Goal: Task Accomplishment & Management: Manage account settings

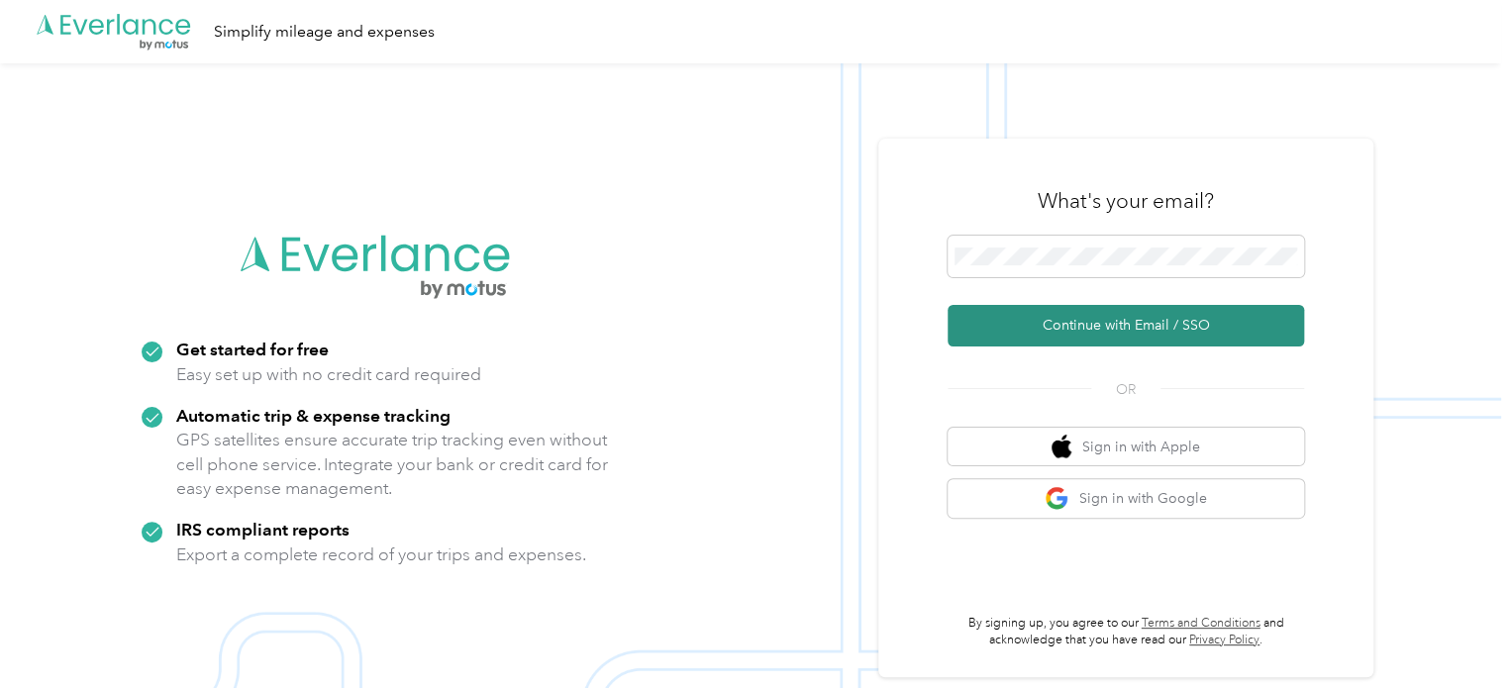
click at [1106, 328] on button "Continue with Email / SSO" at bounding box center [1126, 326] width 357 height 42
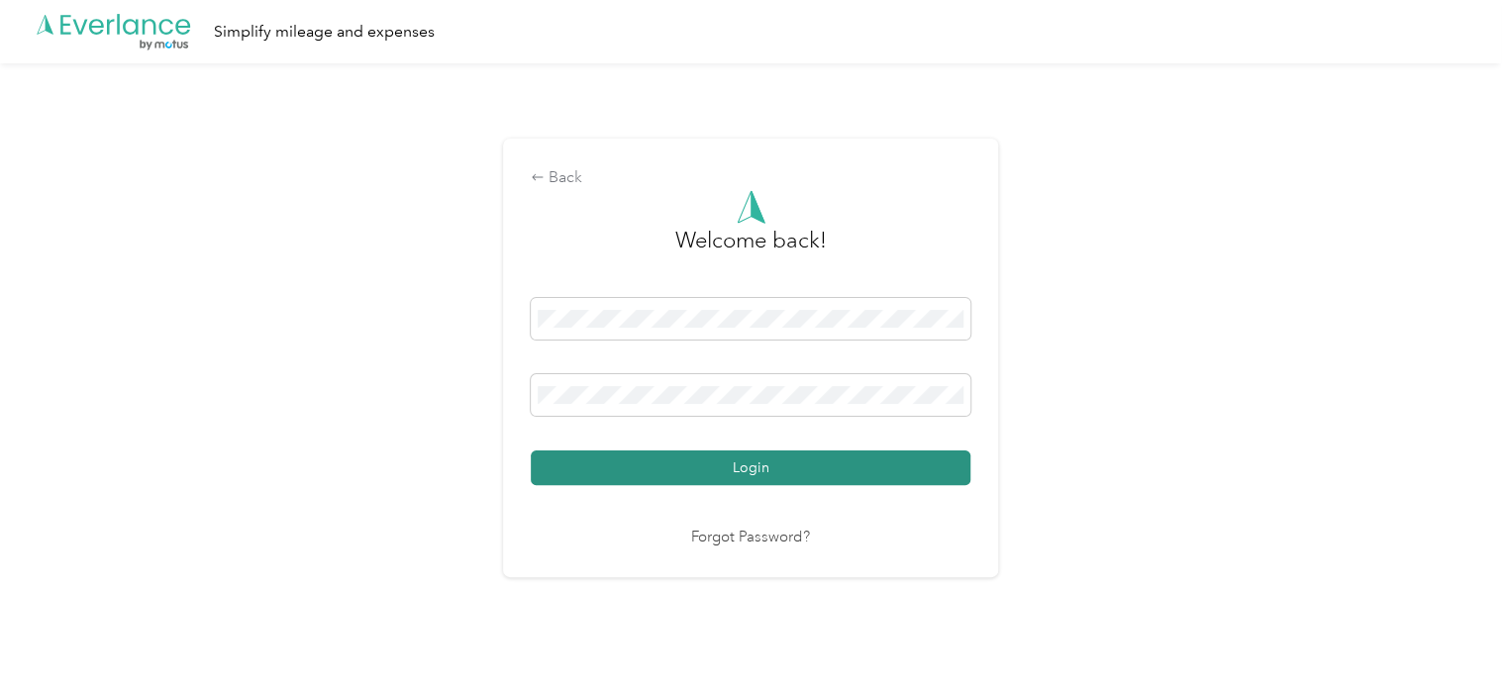
click at [856, 459] on button "Login" at bounding box center [751, 468] width 440 height 35
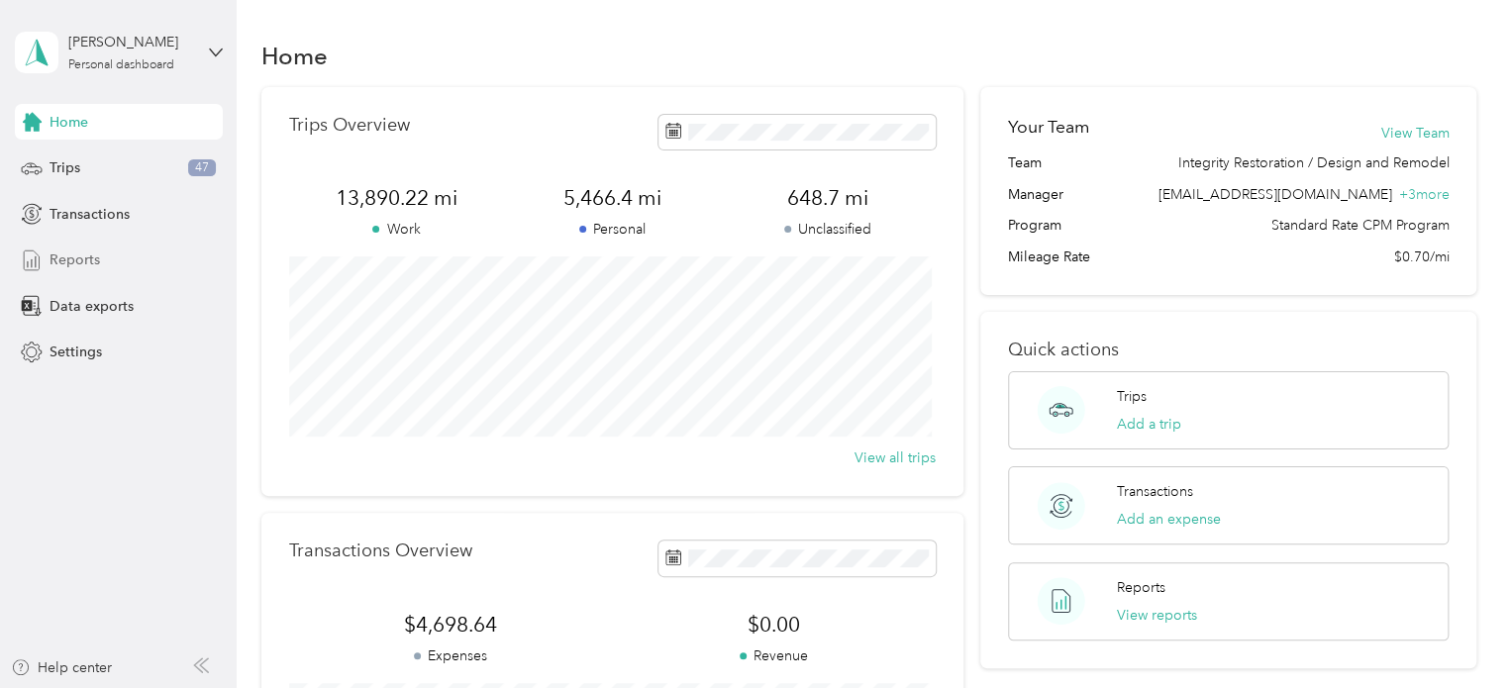
click at [113, 266] on div "Reports" at bounding box center [119, 261] width 208 height 36
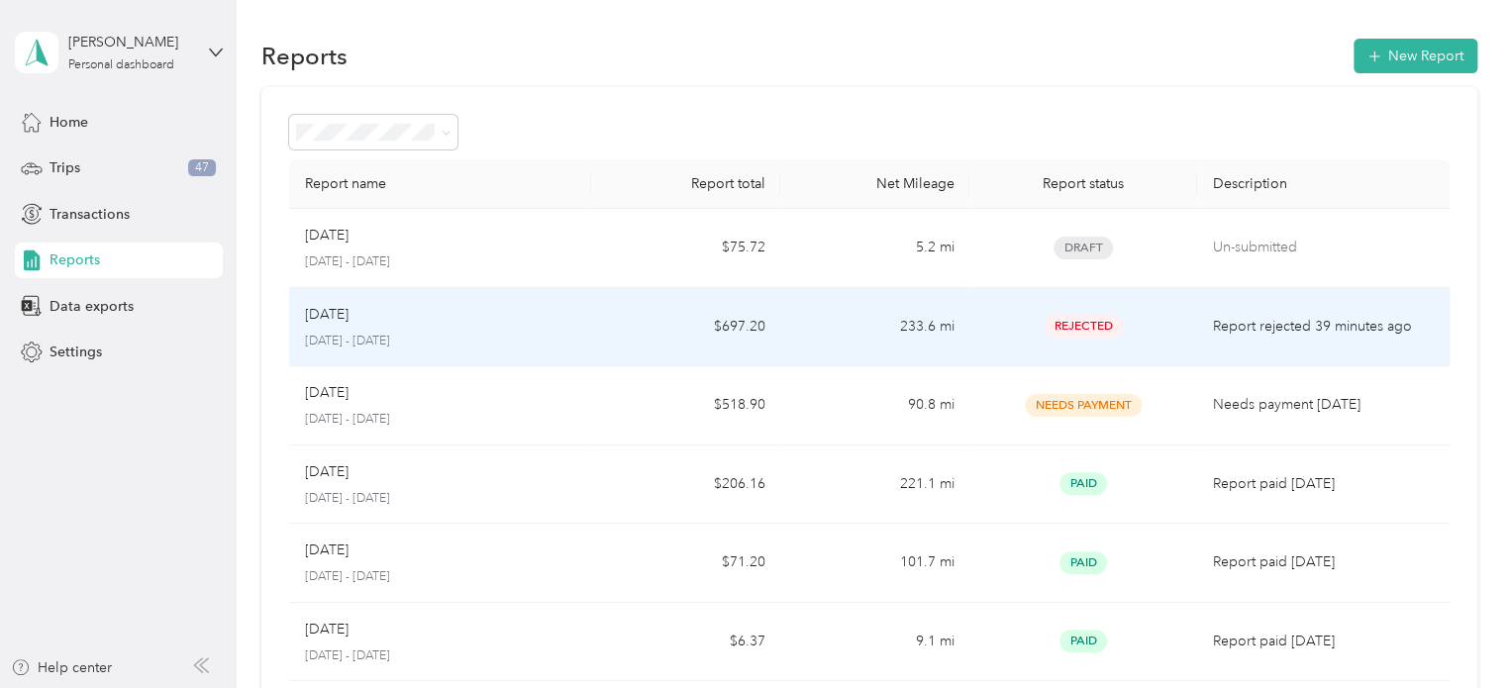
click at [949, 323] on td "233.6 mi" at bounding box center [874, 327] width 189 height 79
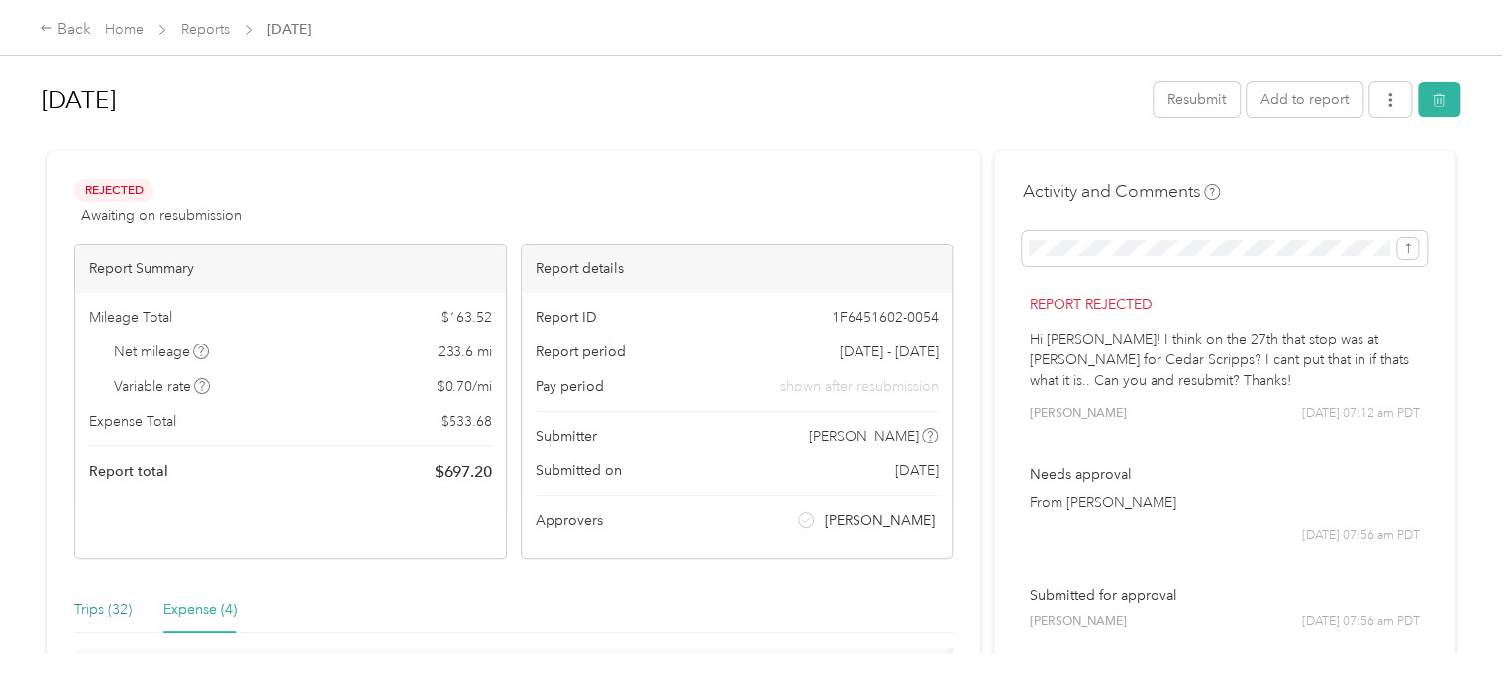
click at [83, 617] on div "Trips (32)" at bounding box center [102, 610] width 57 height 22
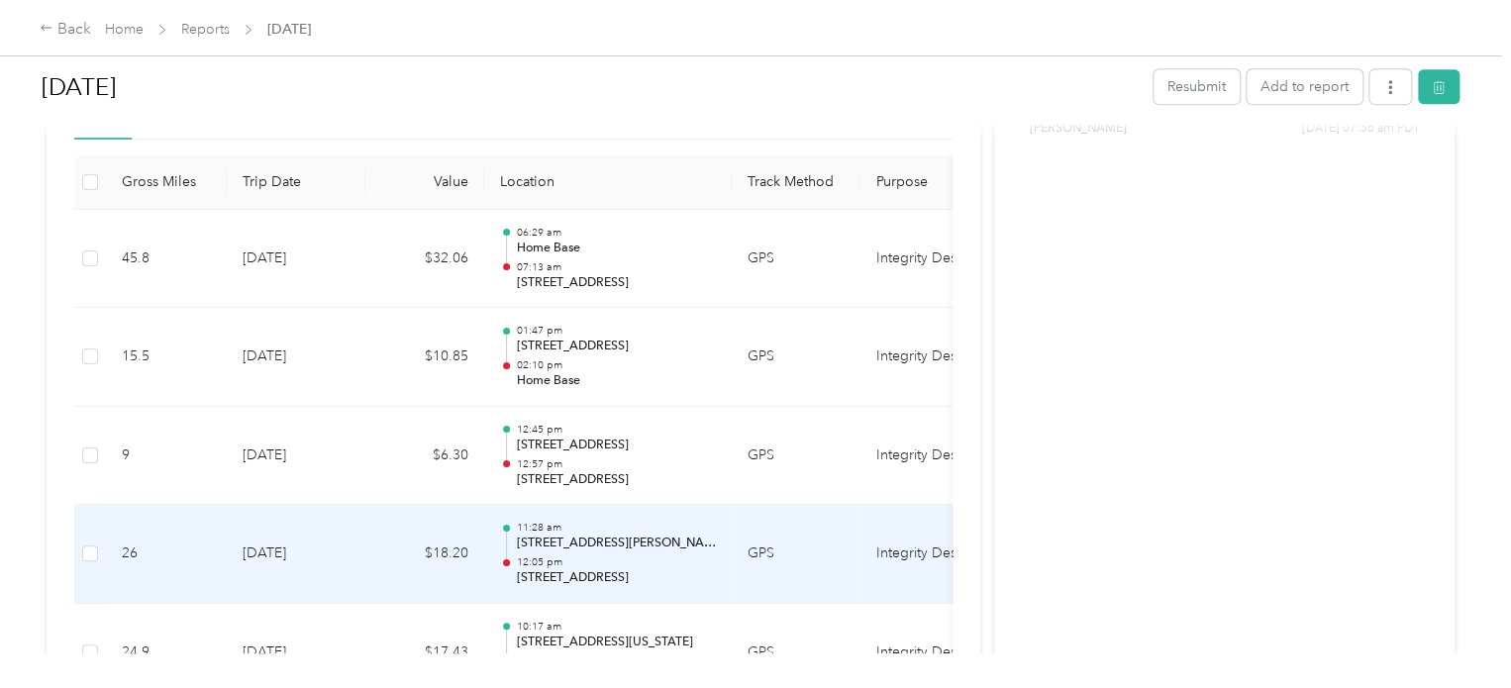
scroll to position [491, 0]
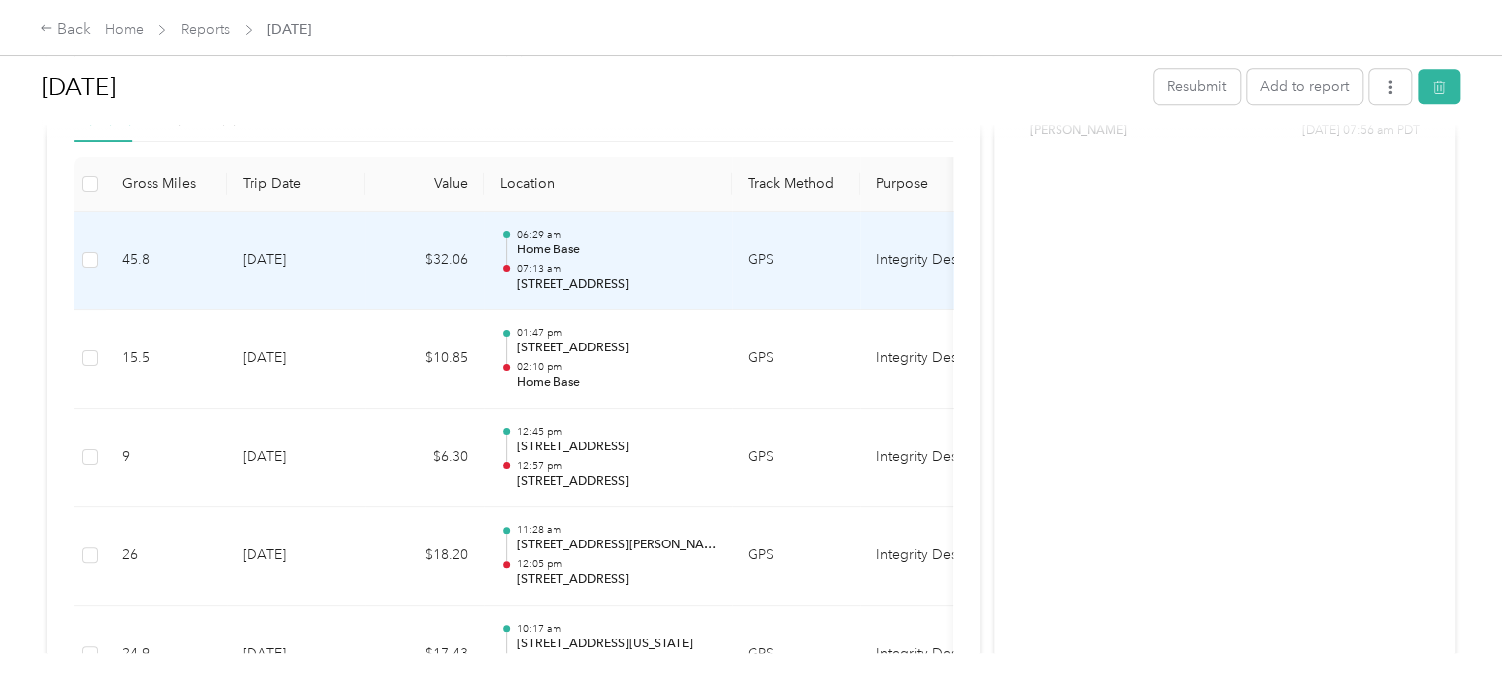
click at [669, 262] on p "07:13 am" at bounding box center [616, 269] width 200 height 14
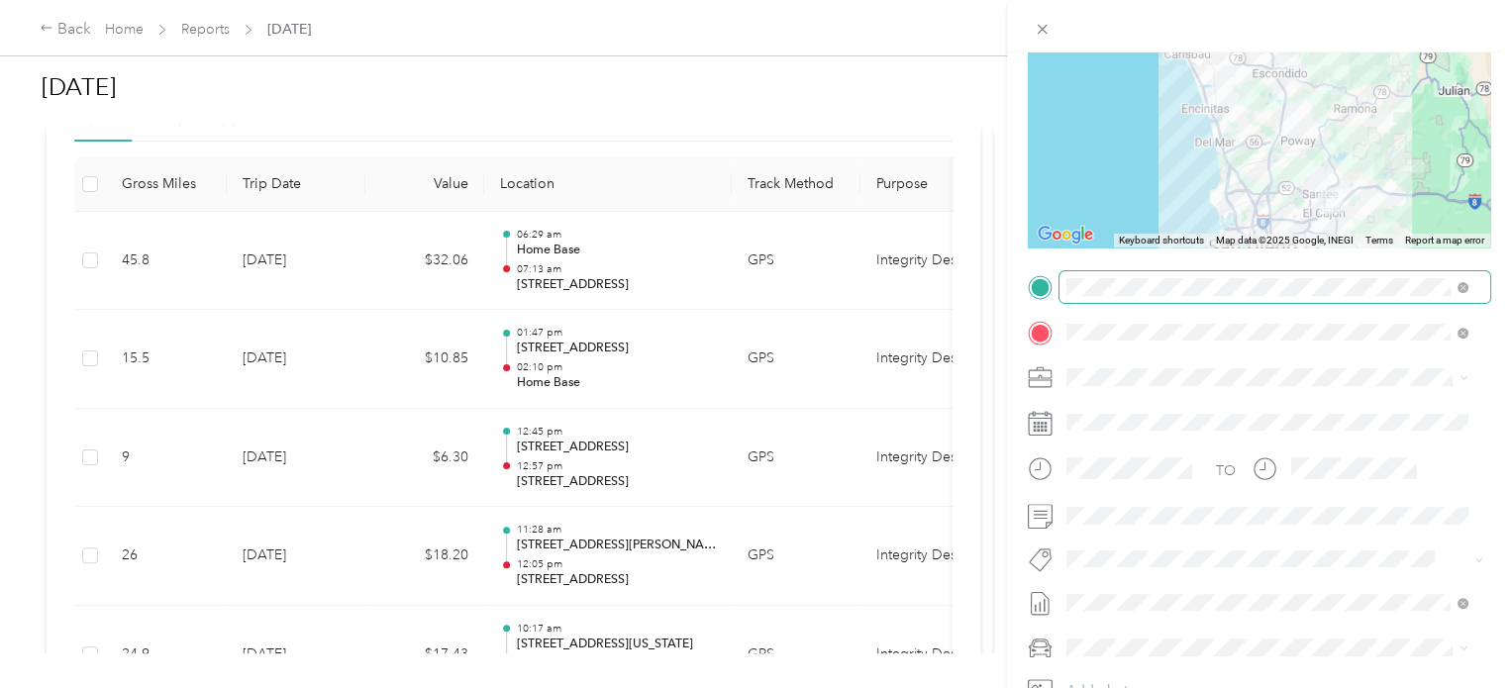
scroll to position [202, 0]
click at [1161, 500] on span at bounding box center [1275, 516] width 431 height 32
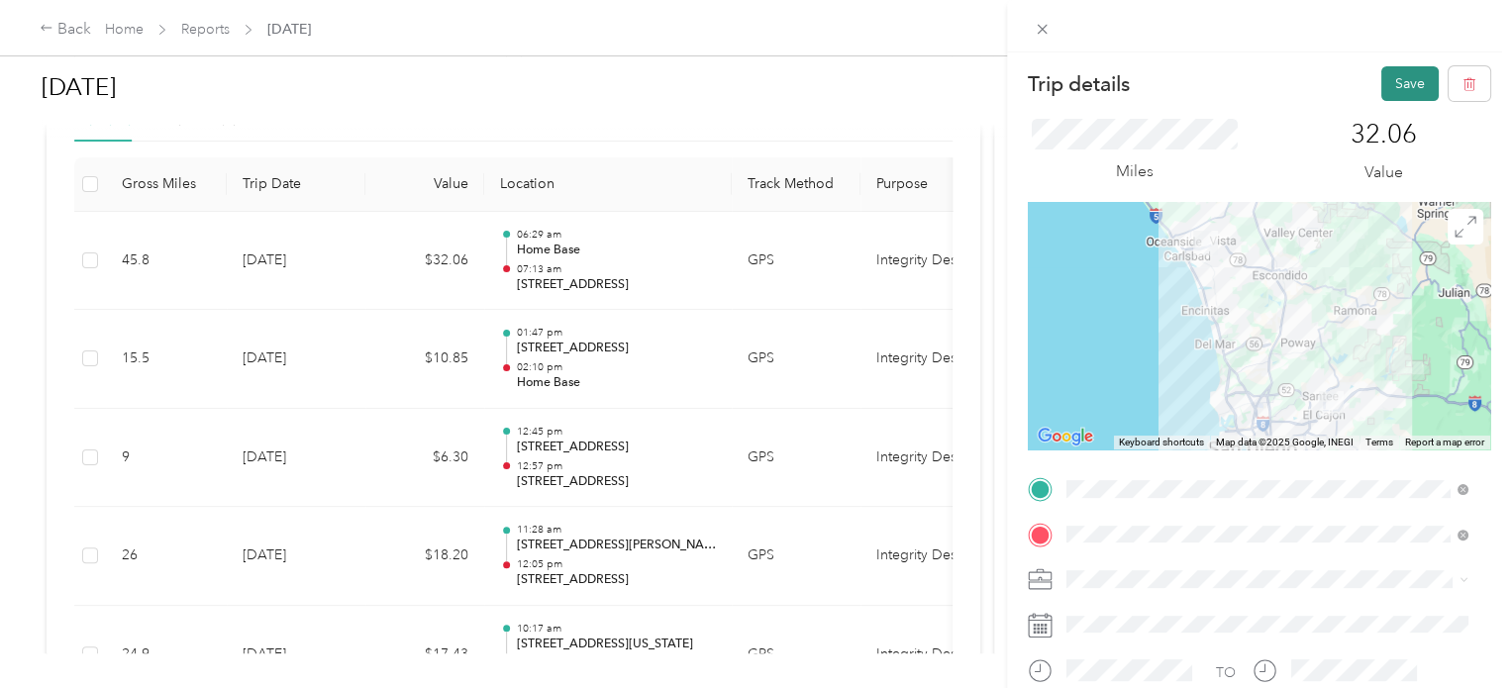
scroll to position [0, 0]
click at [1387, 82] on button "Save" at bounding box center [1410, 83] width 57 height 35
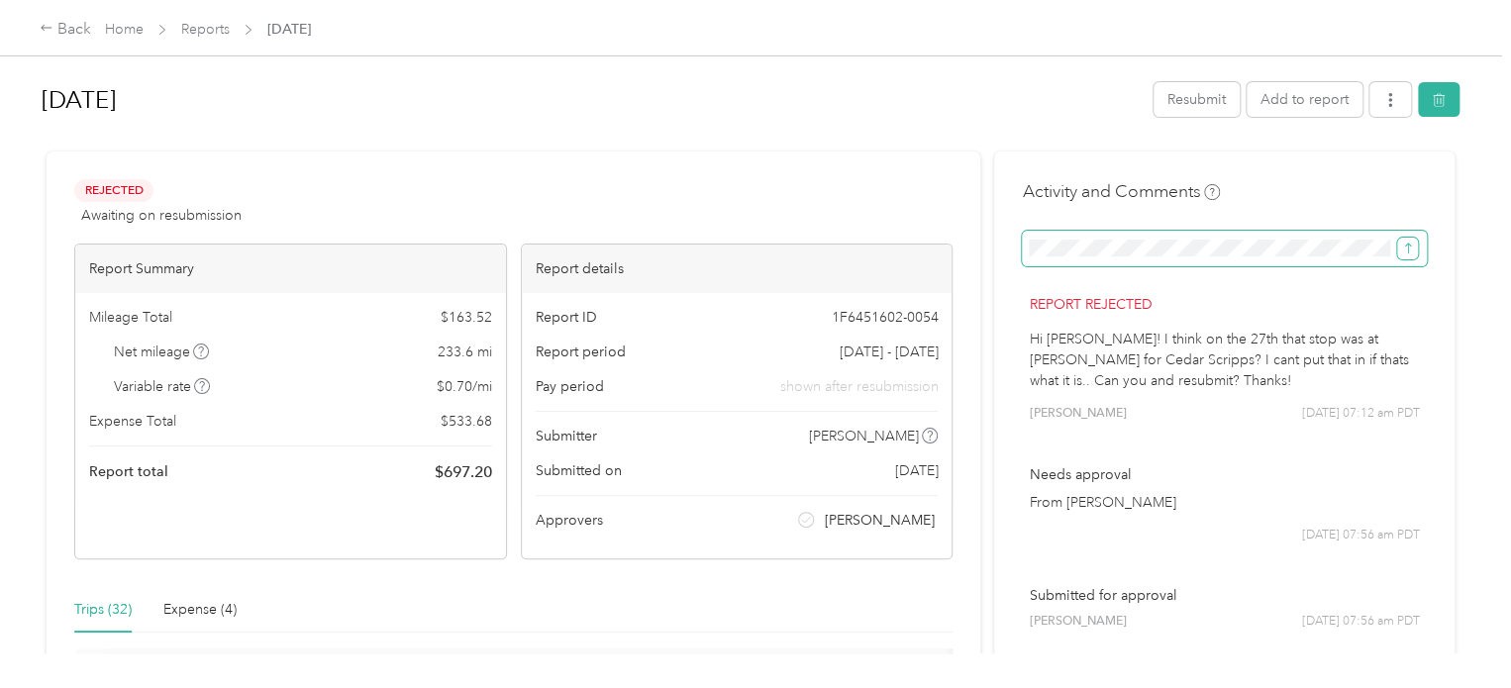
click at [1397, 259] on button "submit" at bounding box center [1407, 249] width 21 height 22
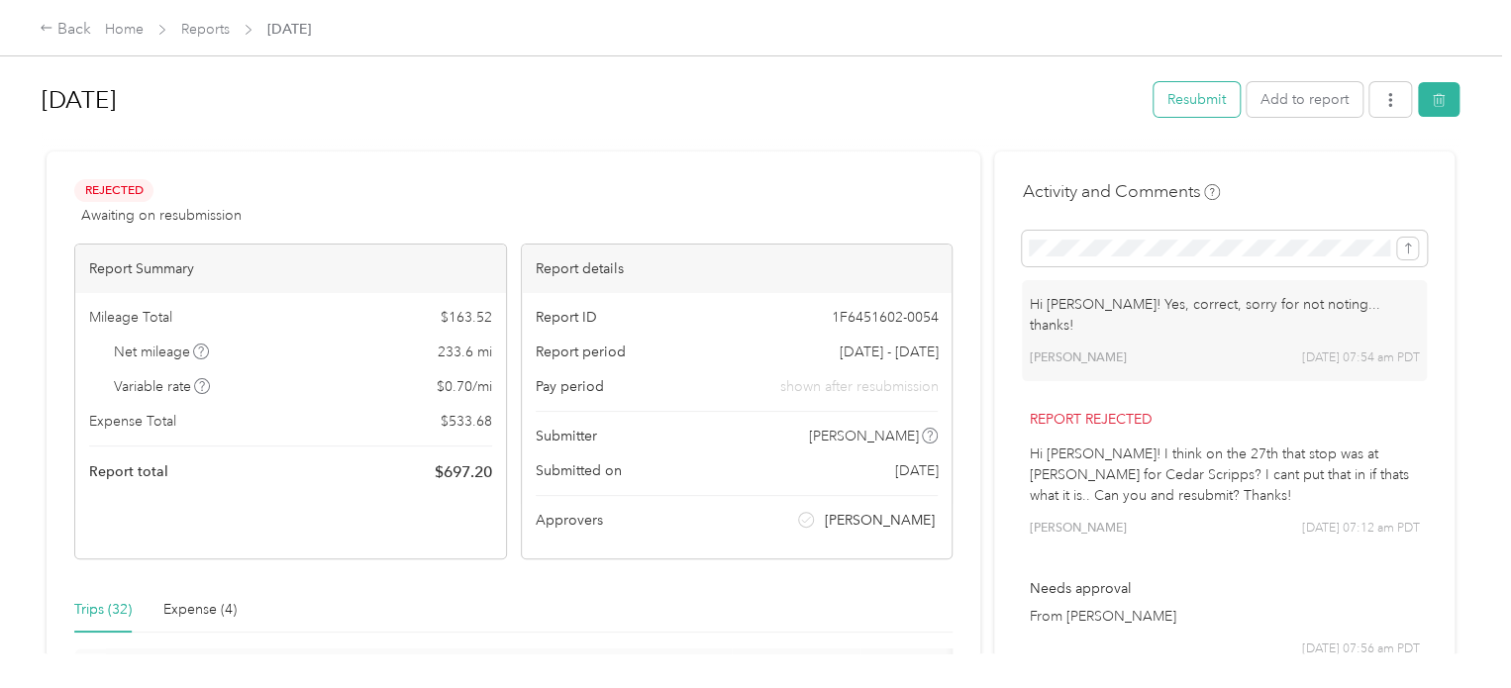
click at [1175, 106] on button "Resubmit" at bounding box center [1197, 99] width 86 height 35
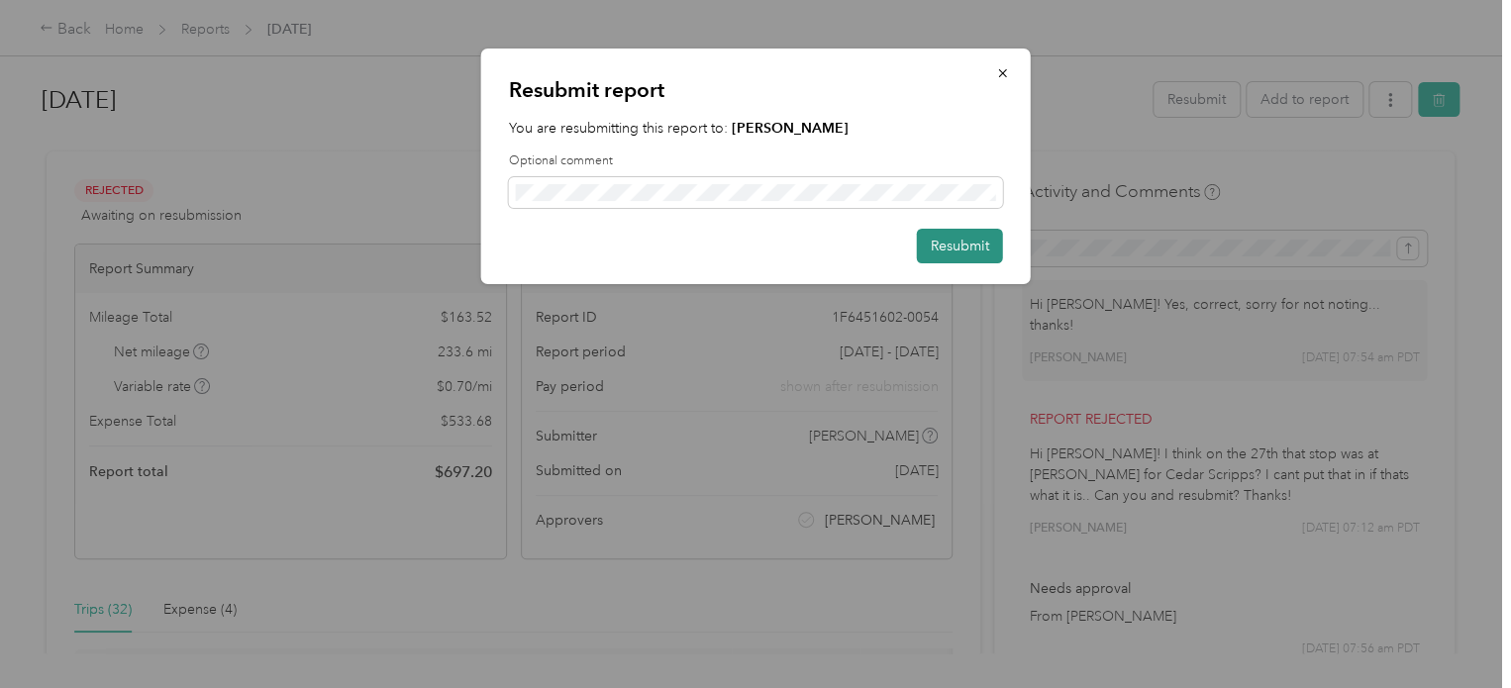
click at [941, 245] on button "Resubmit" at bounding box center [960, 246] width 86 height 35
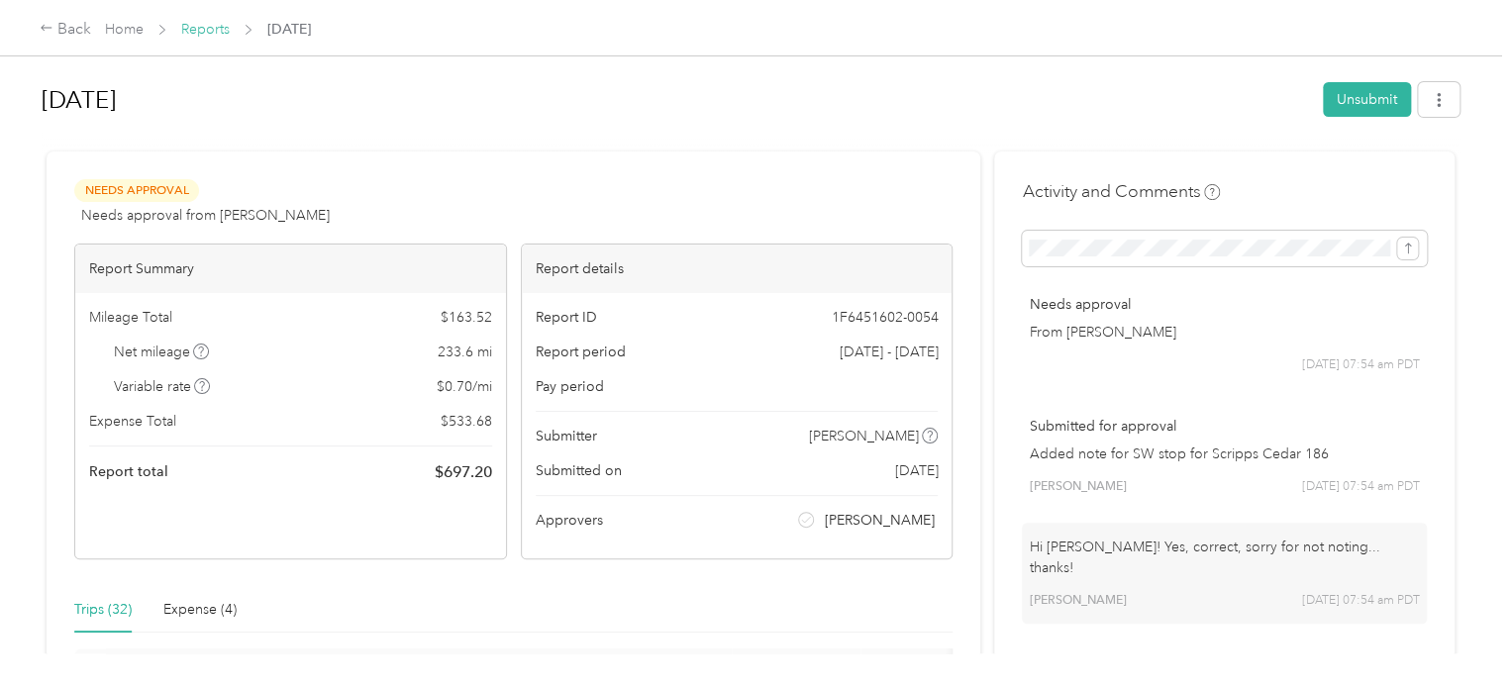
click at [204, 35] on link "Reports" at bounding box center [205, 29] width 49 height 17
